Goal: Information Seeking & Learning: Learn about a topic

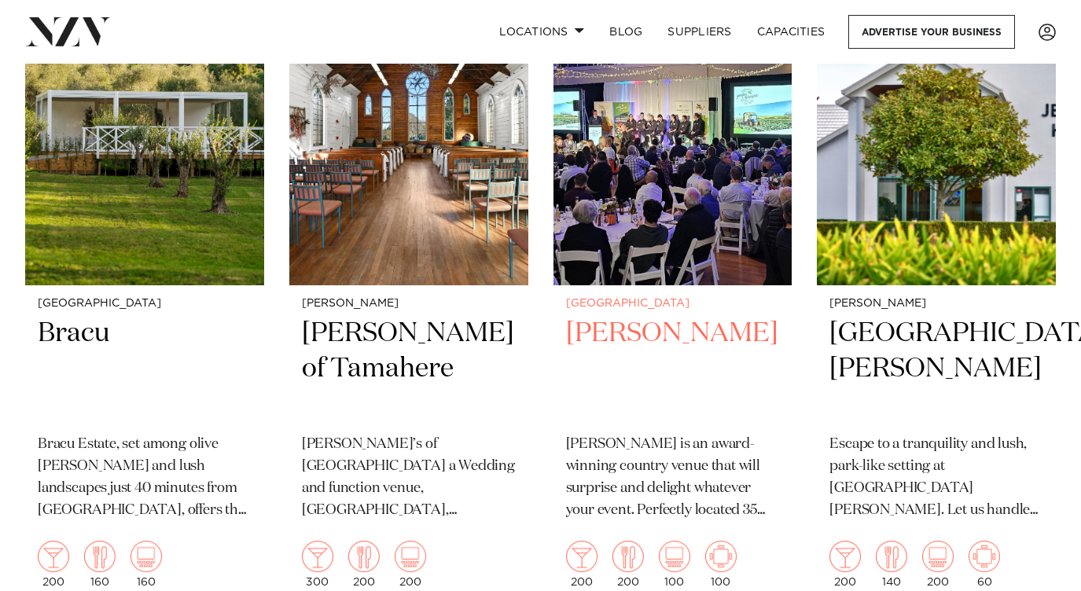
scroll to position [787, 0]
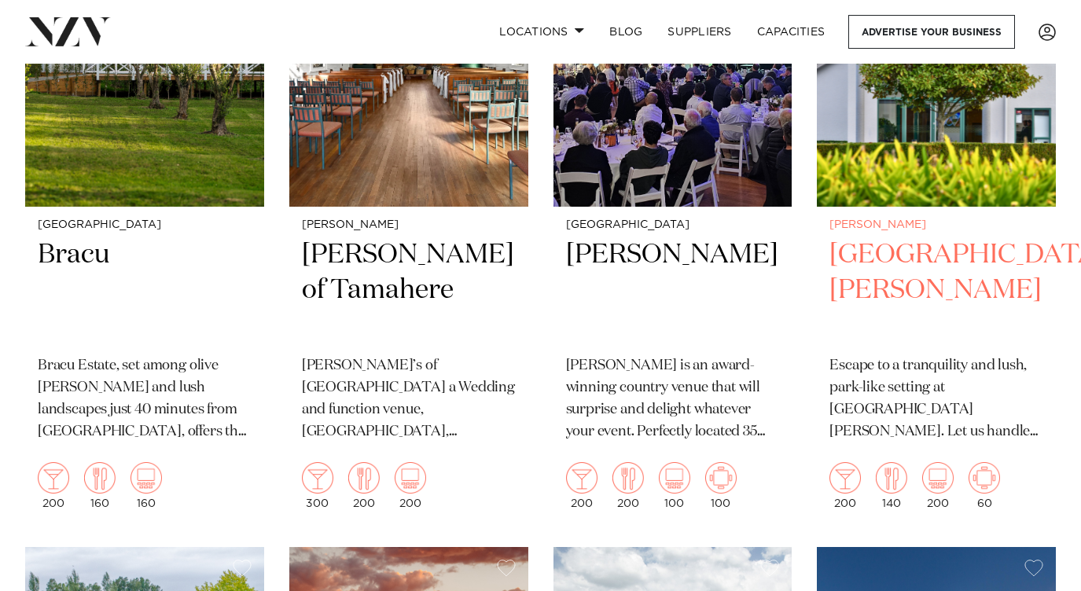
click at [896, 261] on h2 "[GEOGRAPHIC_DATA][PERSON_NAME]" at bounding box center [937, 291] width 214 height 106
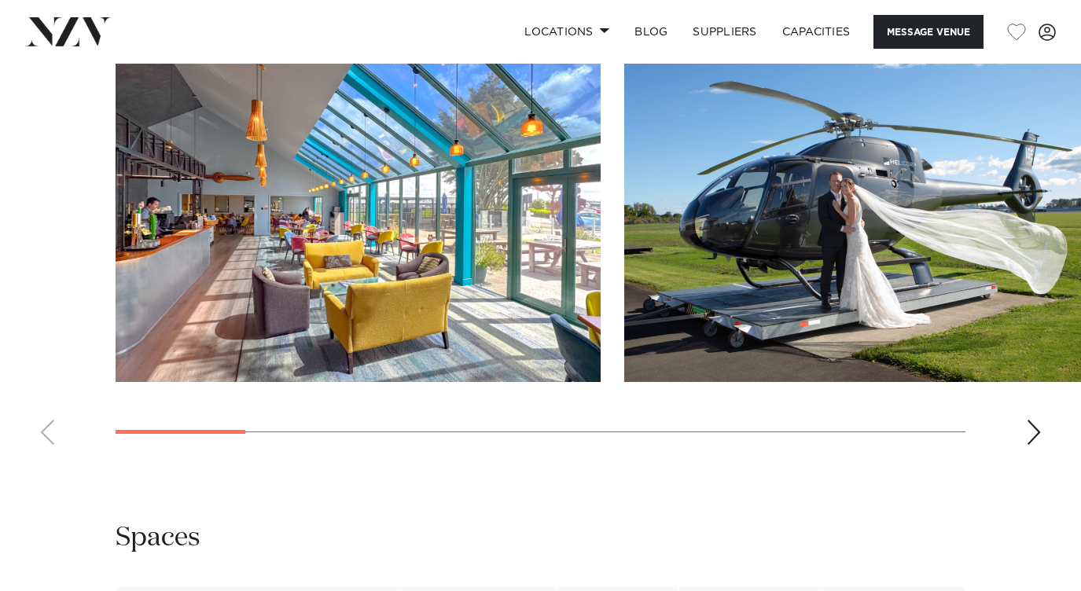
scroll to position [1573, 0]
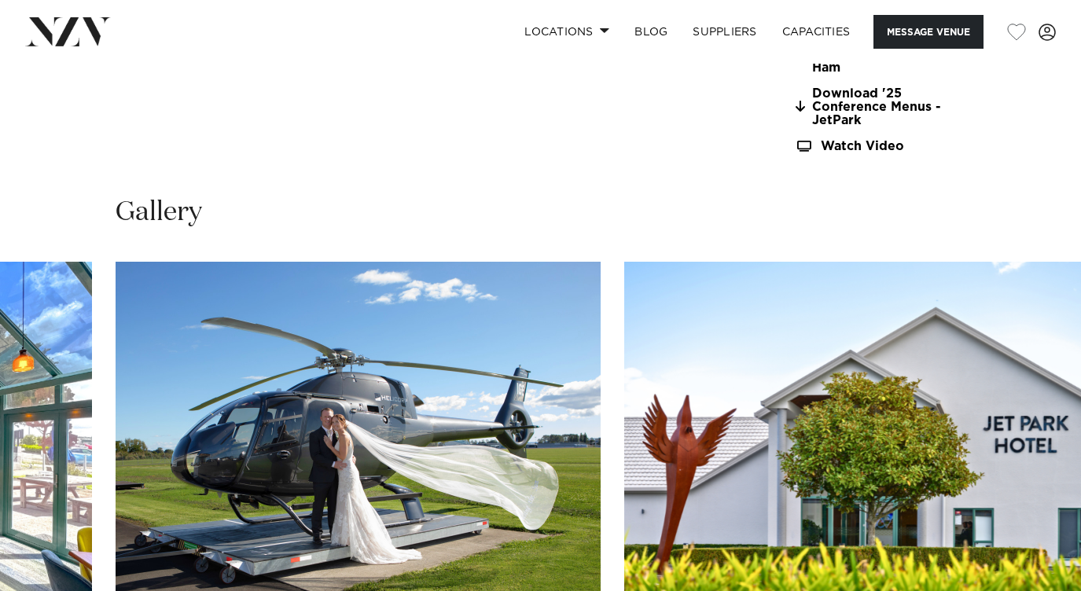
scroll to position [1494, 0]
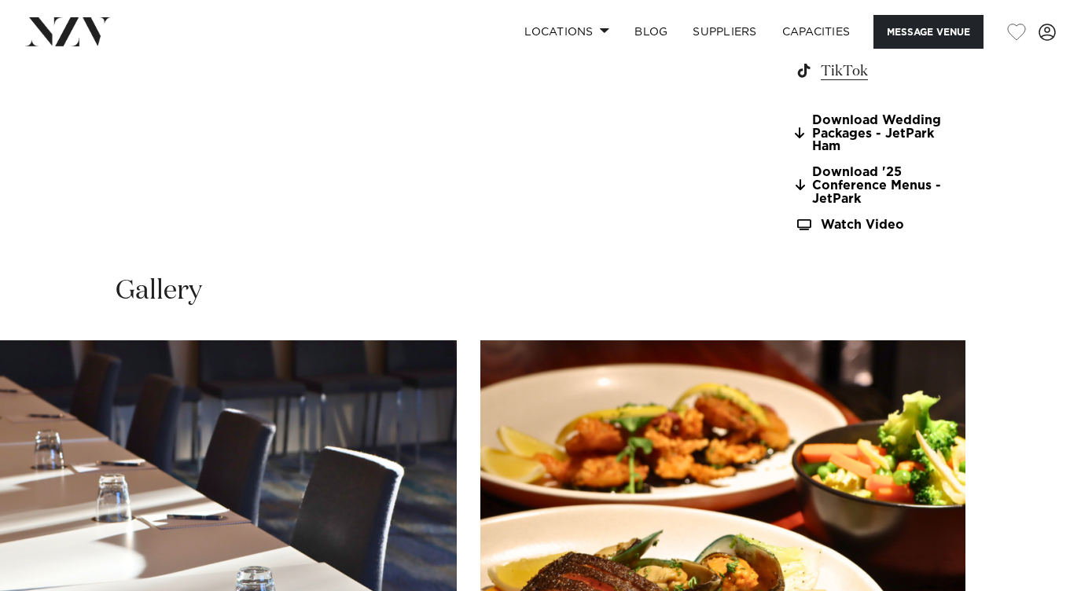
click at [1036, 555] on swiper-container at bounding box center [540, 557] width 1081 height 432
click at [723, 37] on link "SUPPLIERS" at bounding box center [724, 32] width 89 height 34
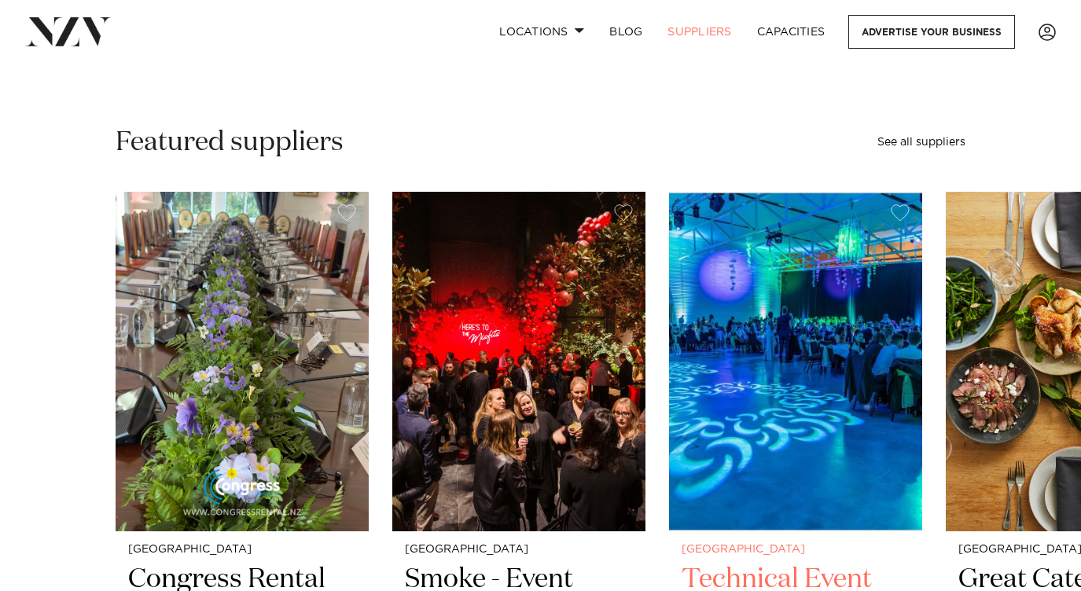
scroll to position [236, 0]
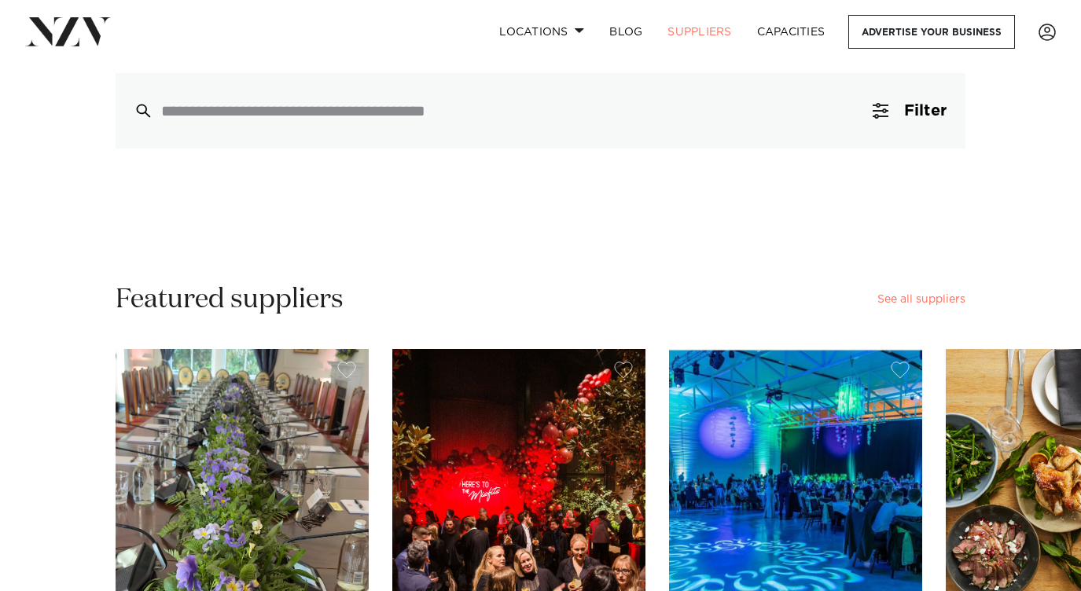
click at [906, 301] on link "See all suppliers" at bounding box center [922, 299] width 88 height 11
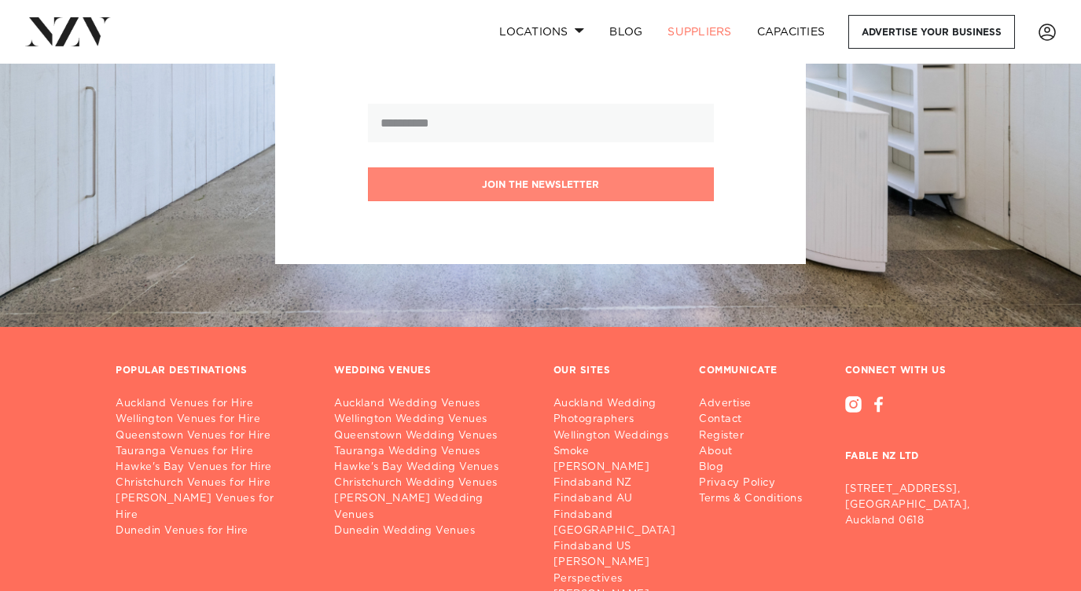
scroll to position [12501, 0]
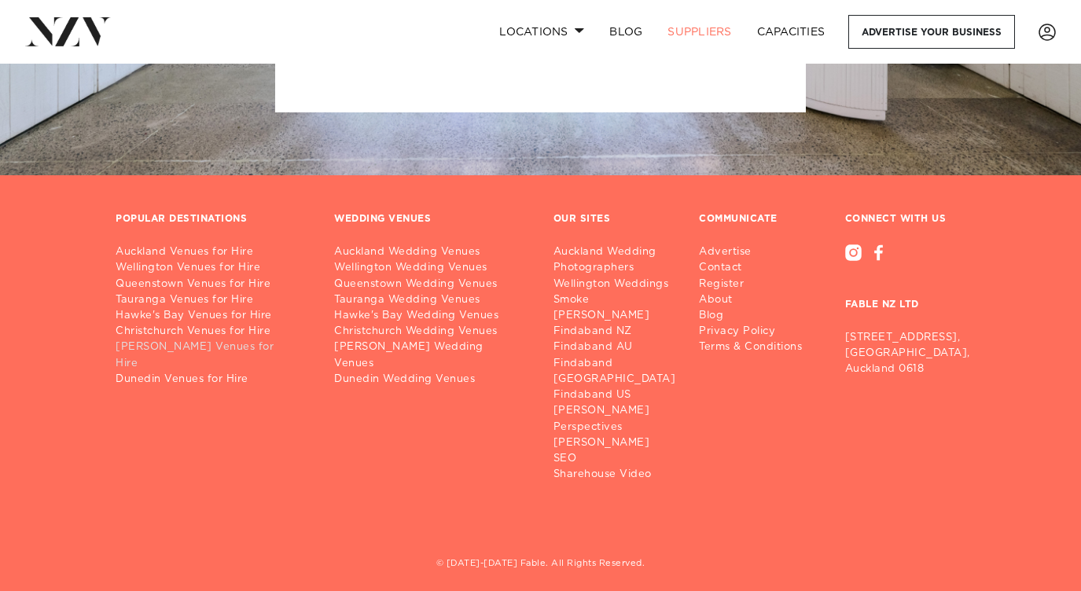
click at [178, 352] on link "[PERSON_NAME] Venues for Hire" at bounding box center [212, 355] width 193 height 31
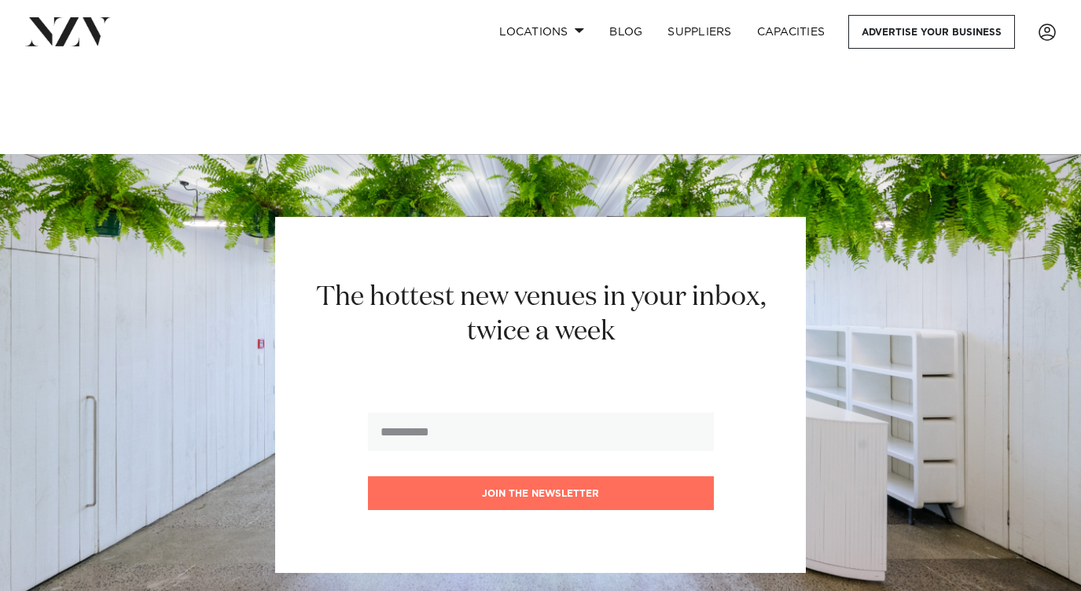
scroll to position [23990, 0]
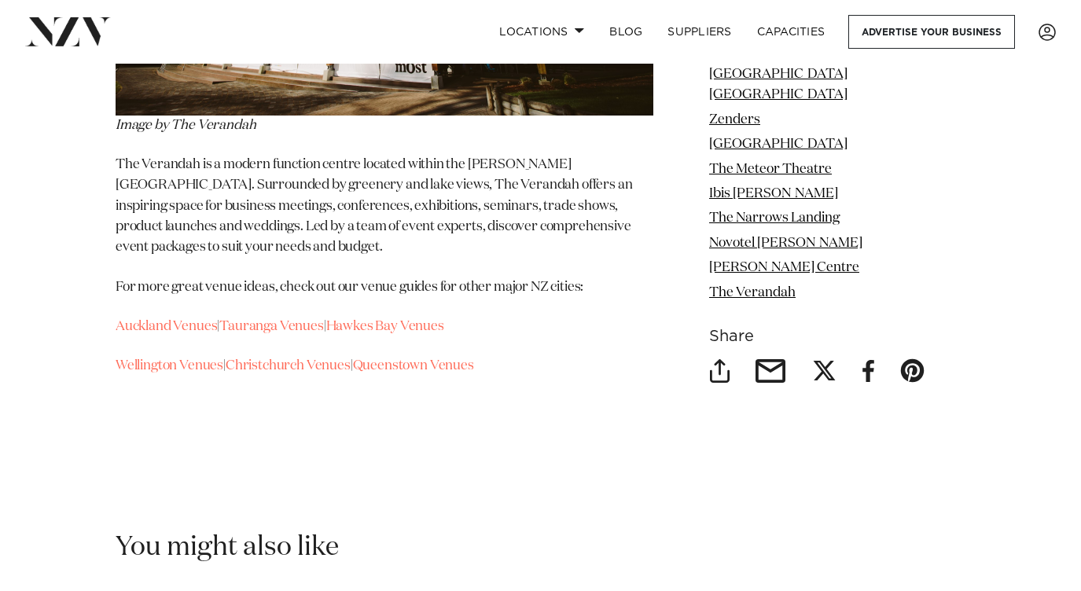
scroll to position [22967, 0]
